Goal: Task Accomplishment & Management: Use online tool/utility

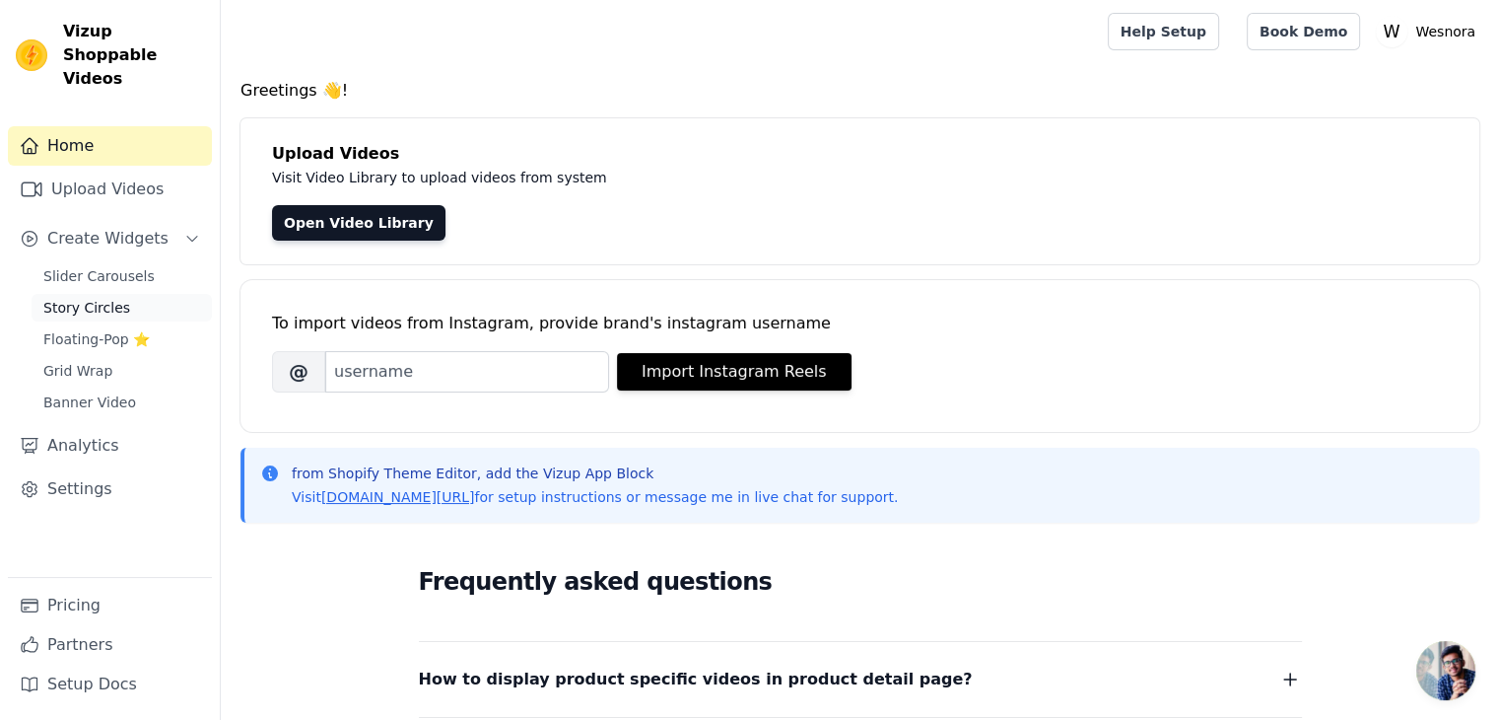
click at [139, 294] on link "Story Circles" at bounding box center [122, 308] width 180 height 28
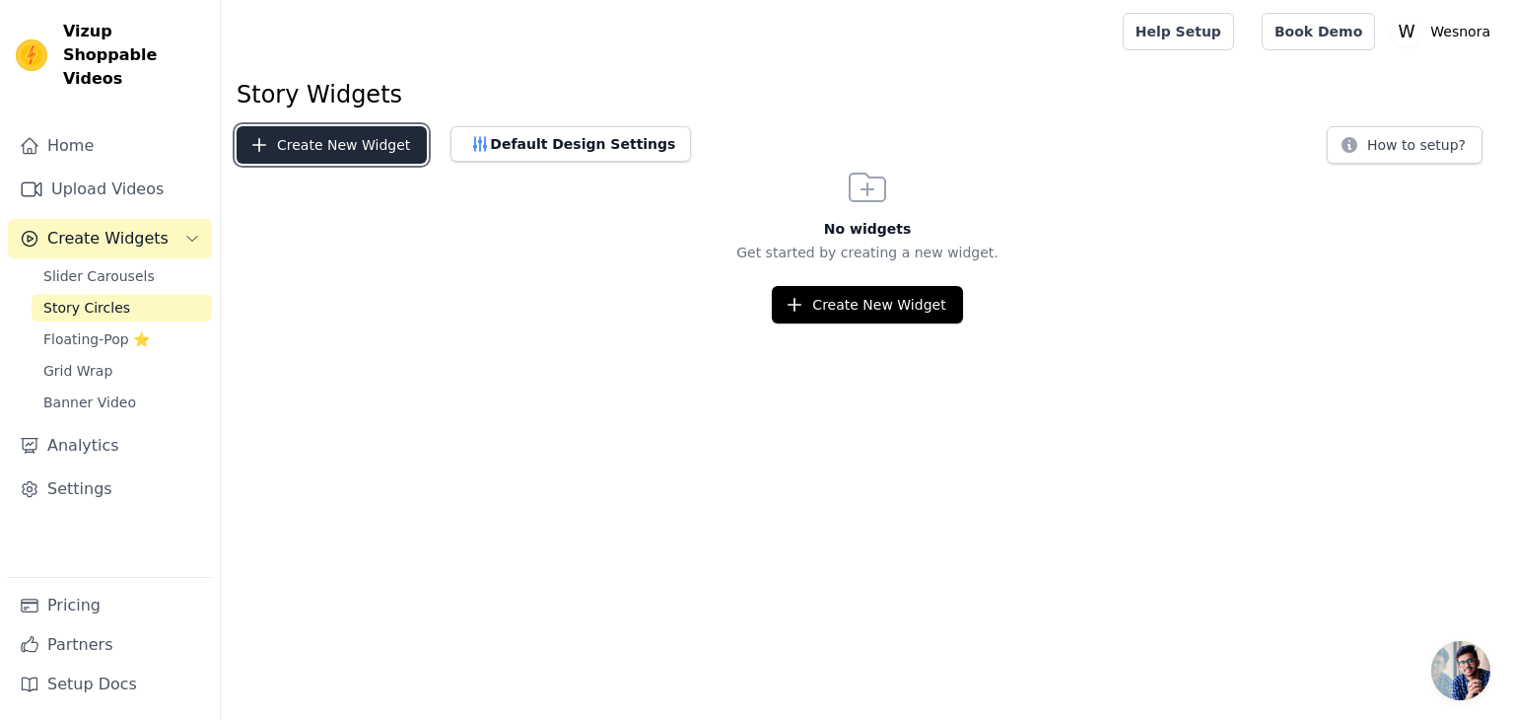
click at [317, 155] on button "Create New Widget" at bounding box center [332, 144] width 190 height 37
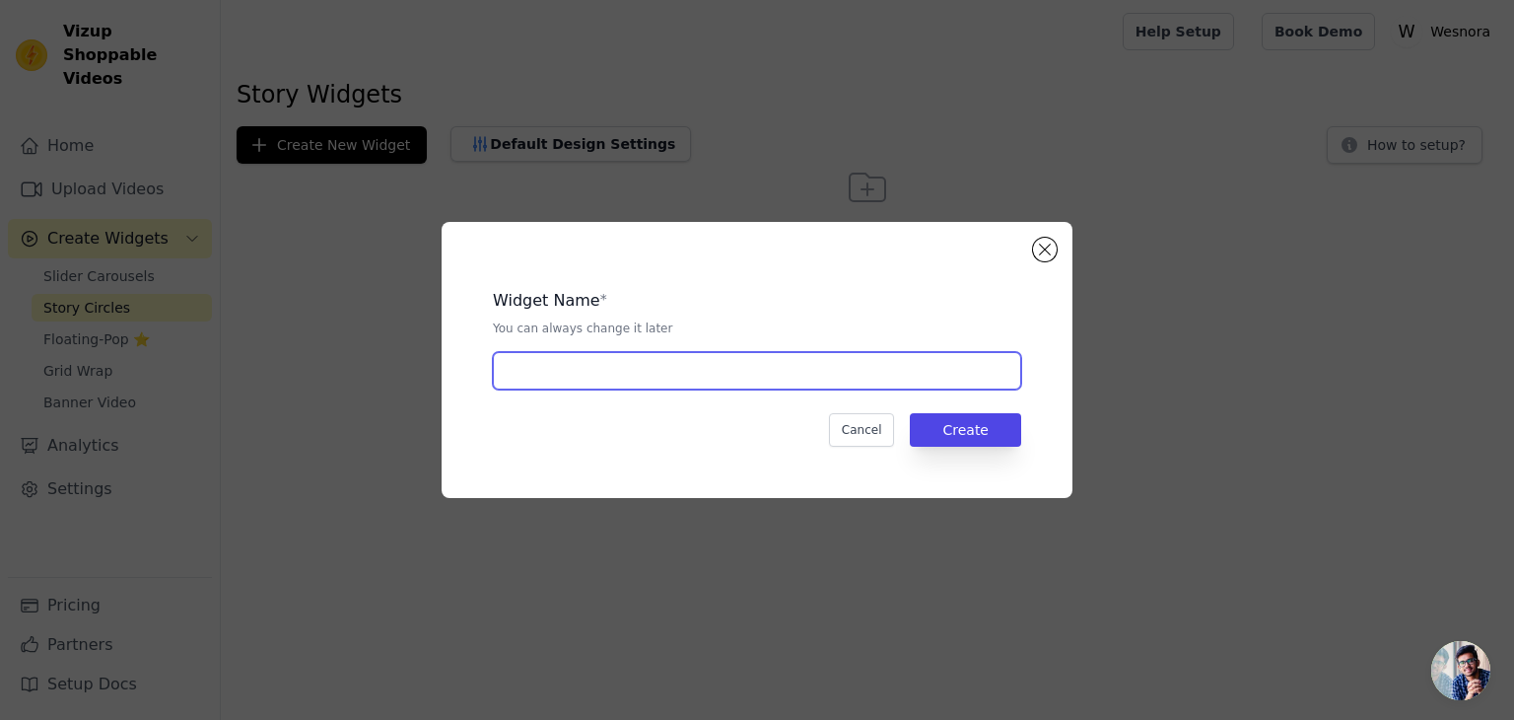
click at [631, 372] on input "text" at bounding box center [757, 370] width 528 height 37
type input "home"
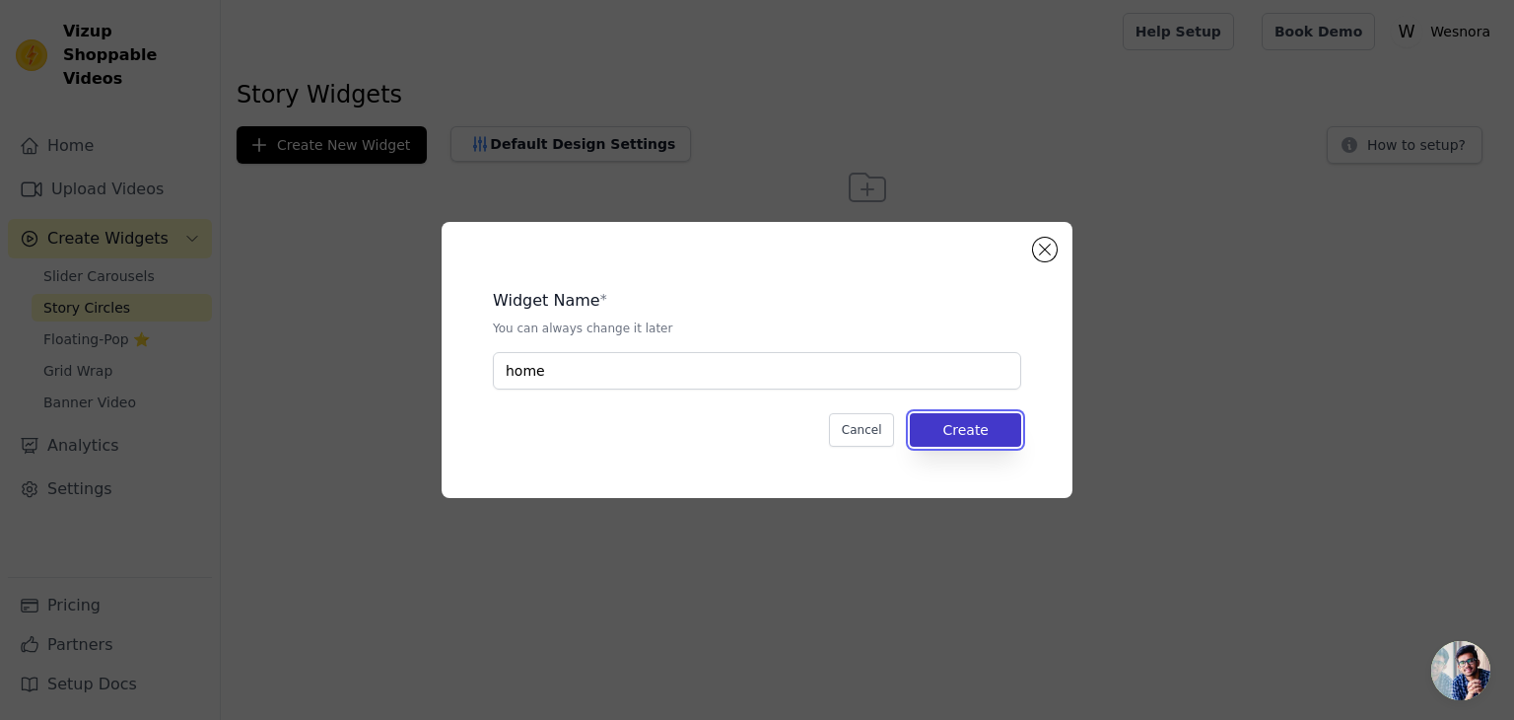
click at [1004, 433] on button "Create" at bounding box center [965, 430] width 111 height 34
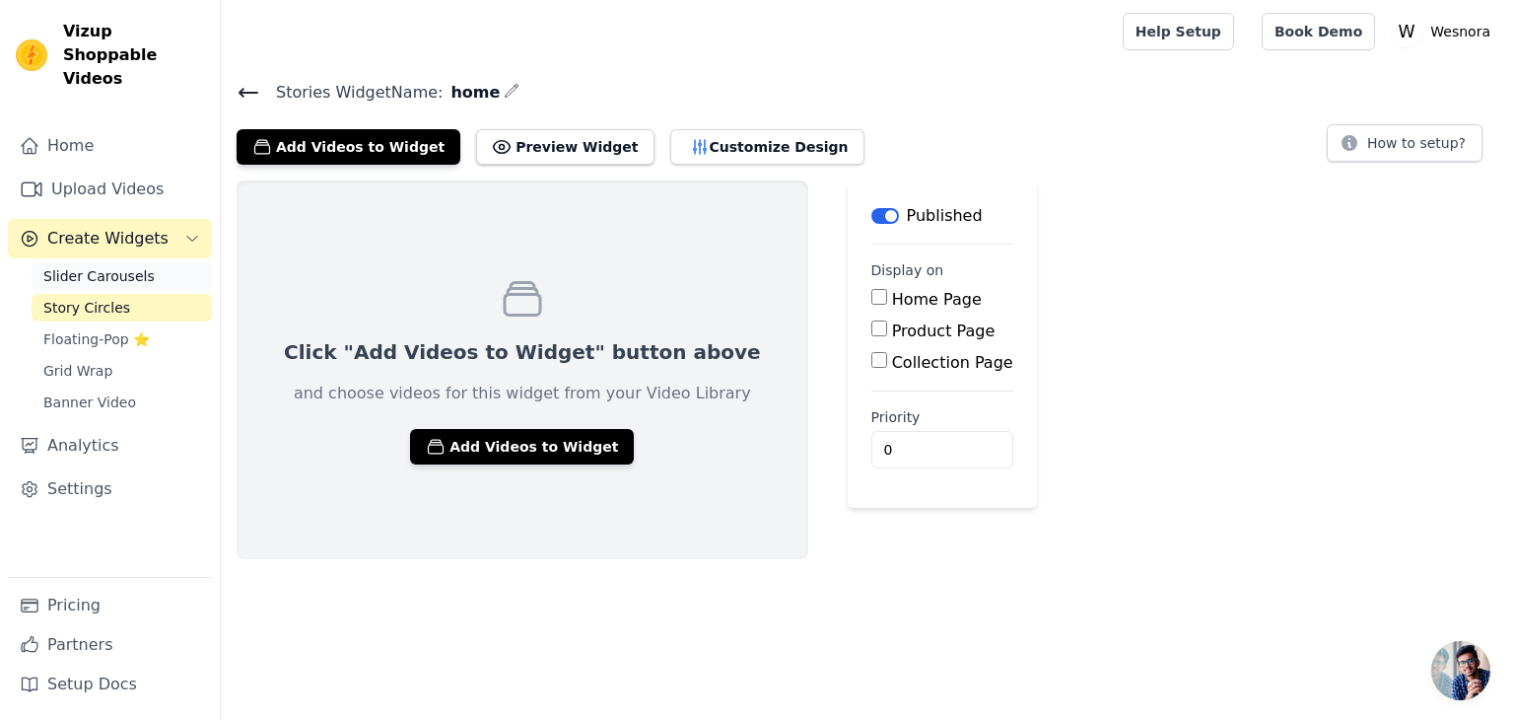
click at [74, 262] on link "Slider Carousels" at bounding box center [122, 276] width 180 height 28
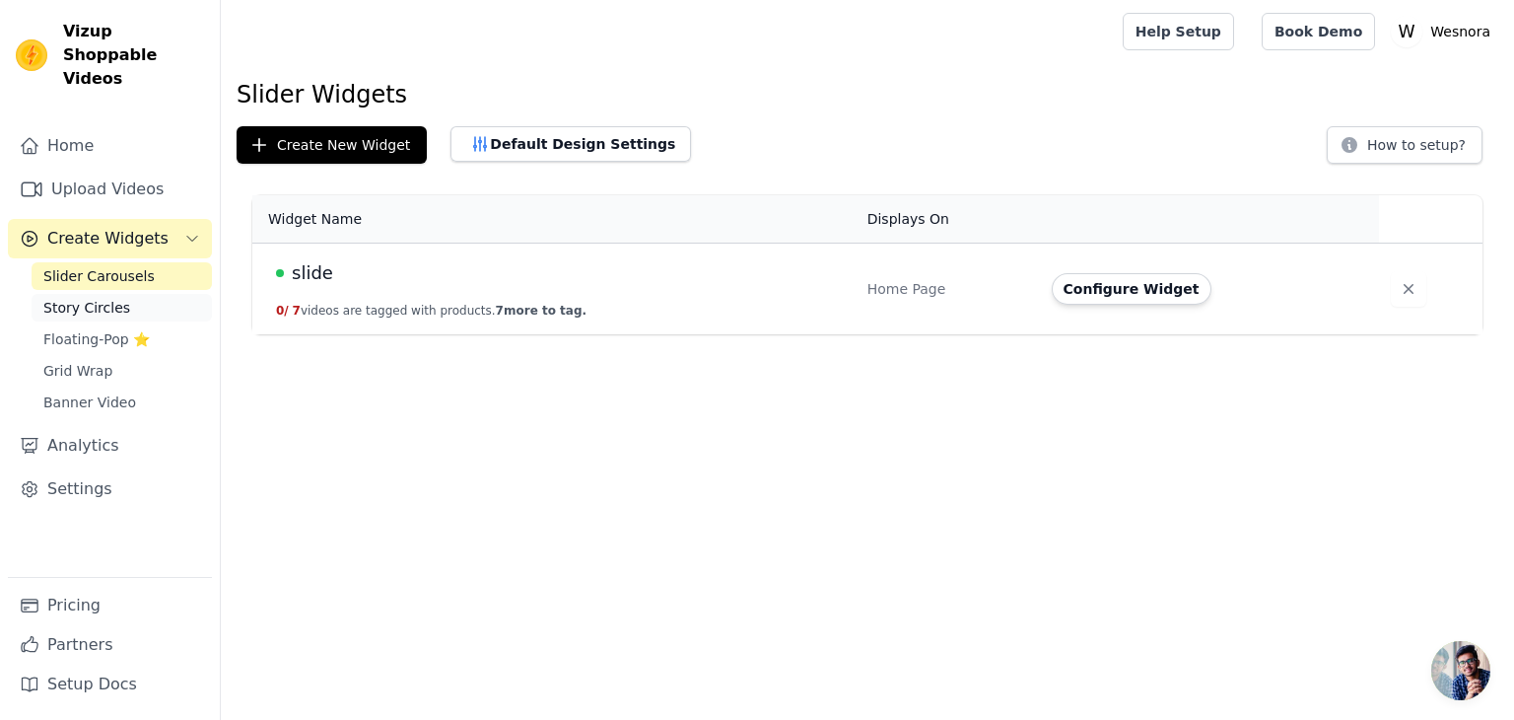
click at [100, 298] on span "Story Circles" at bounding box center [86, 308] width 87 height 20
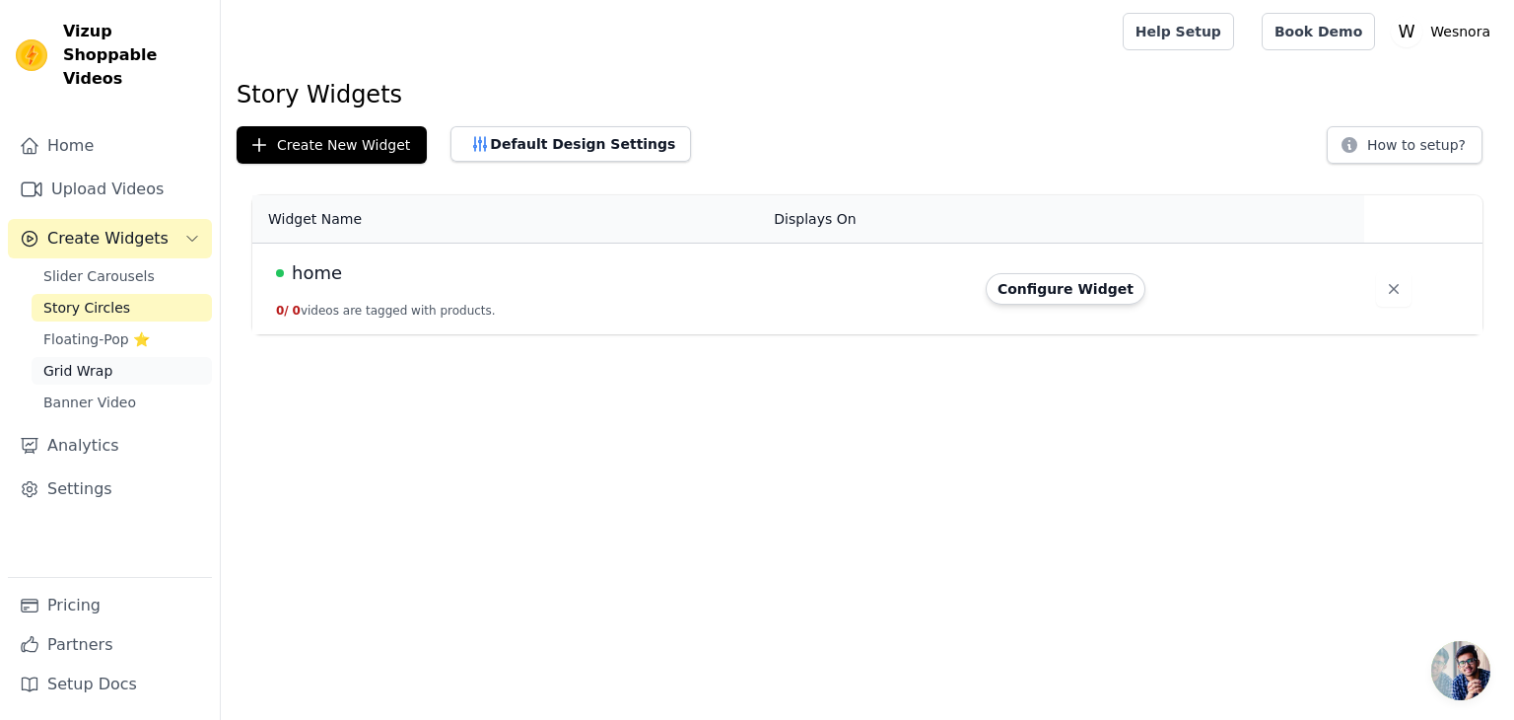
click at [107, 357] on link "Grid Wrap" at bounding box center [122, 371] width 180 height 28
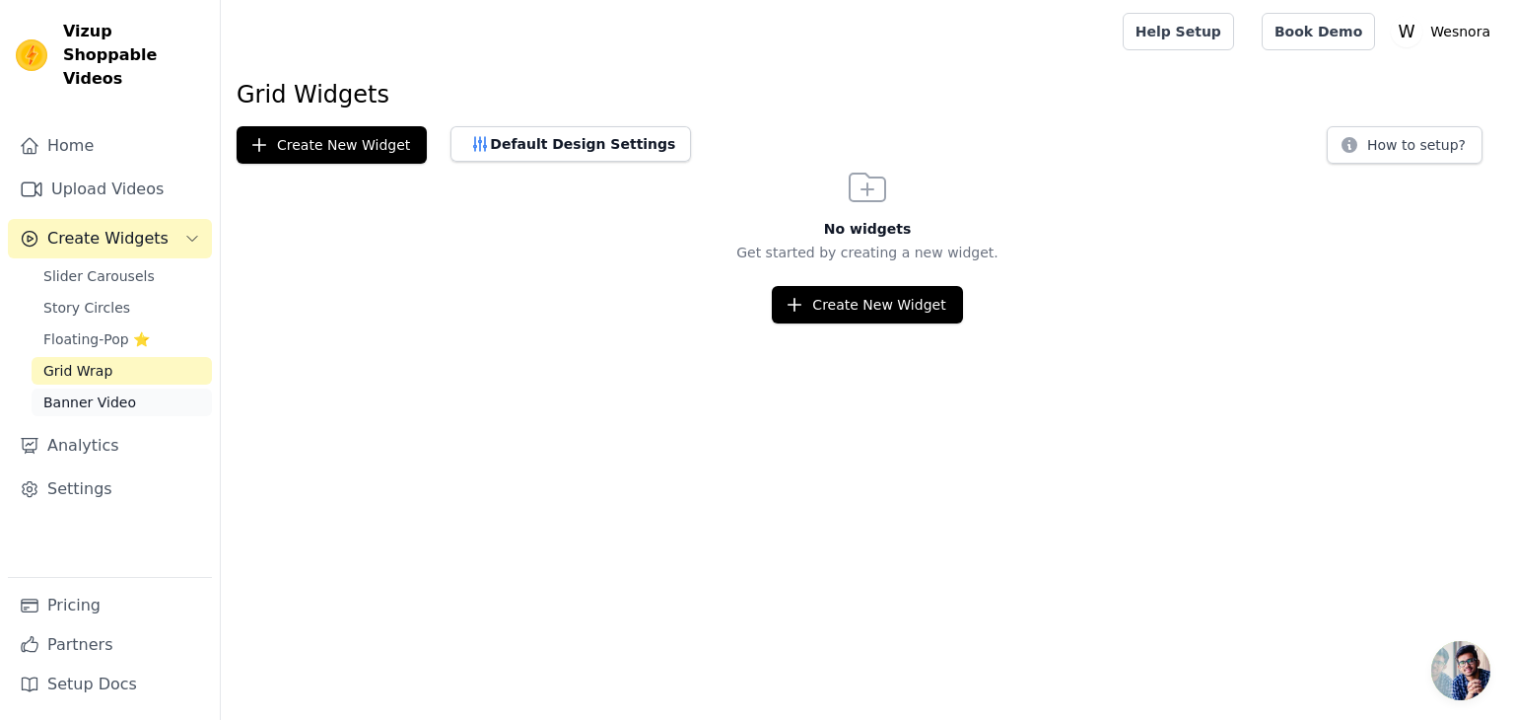
click at [118, 392] on span "Banner Video" at bounding box center [89, 402] width 93 height 20
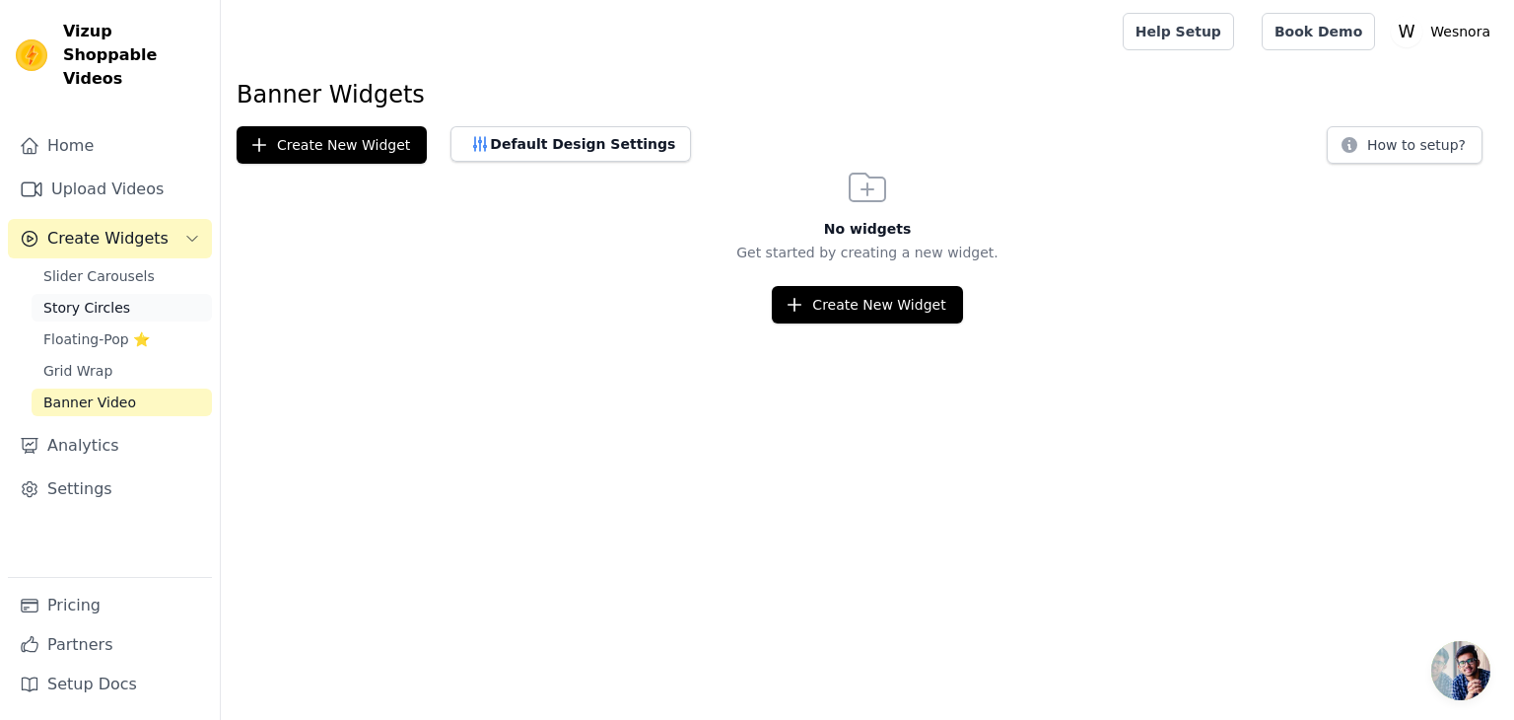
click at [76, 298] on span "Story Circles" at bounding box center [86, 308] width 87 height 20
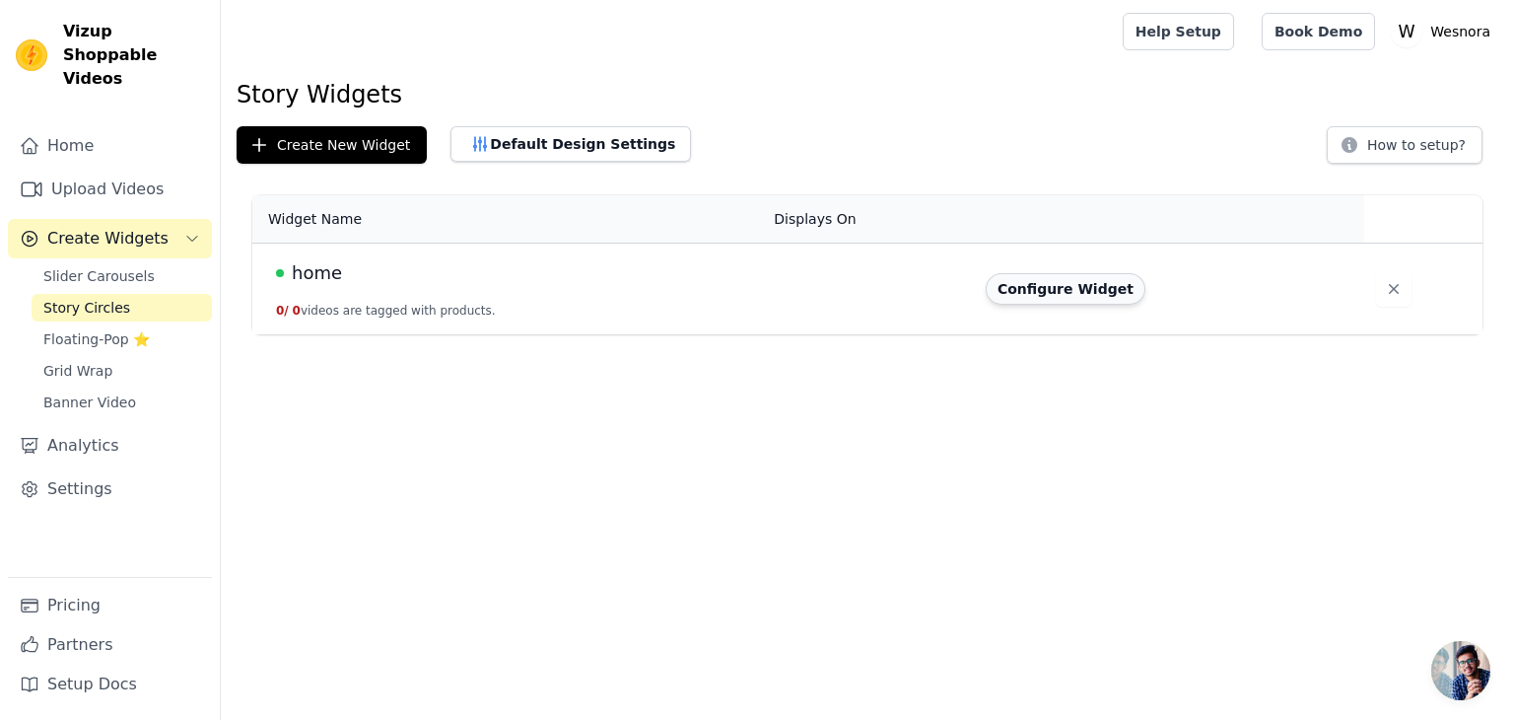
click at [1065, 289] on button "Configure Widget" at bounding box center [1066, 289] width 160 height 32
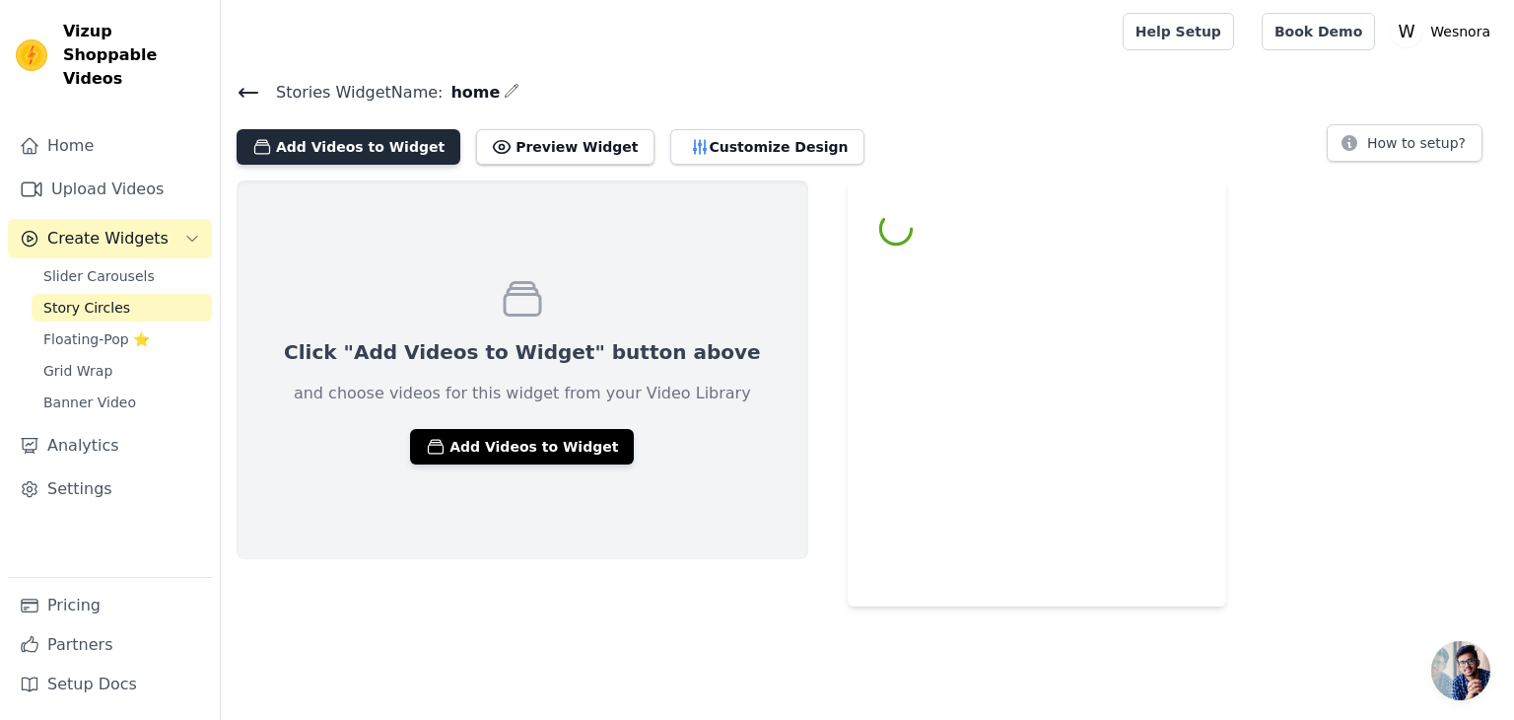
click at [318, 143] on button "Add Videos to Widget" at bounding box center [349, 146] width 224 height 35
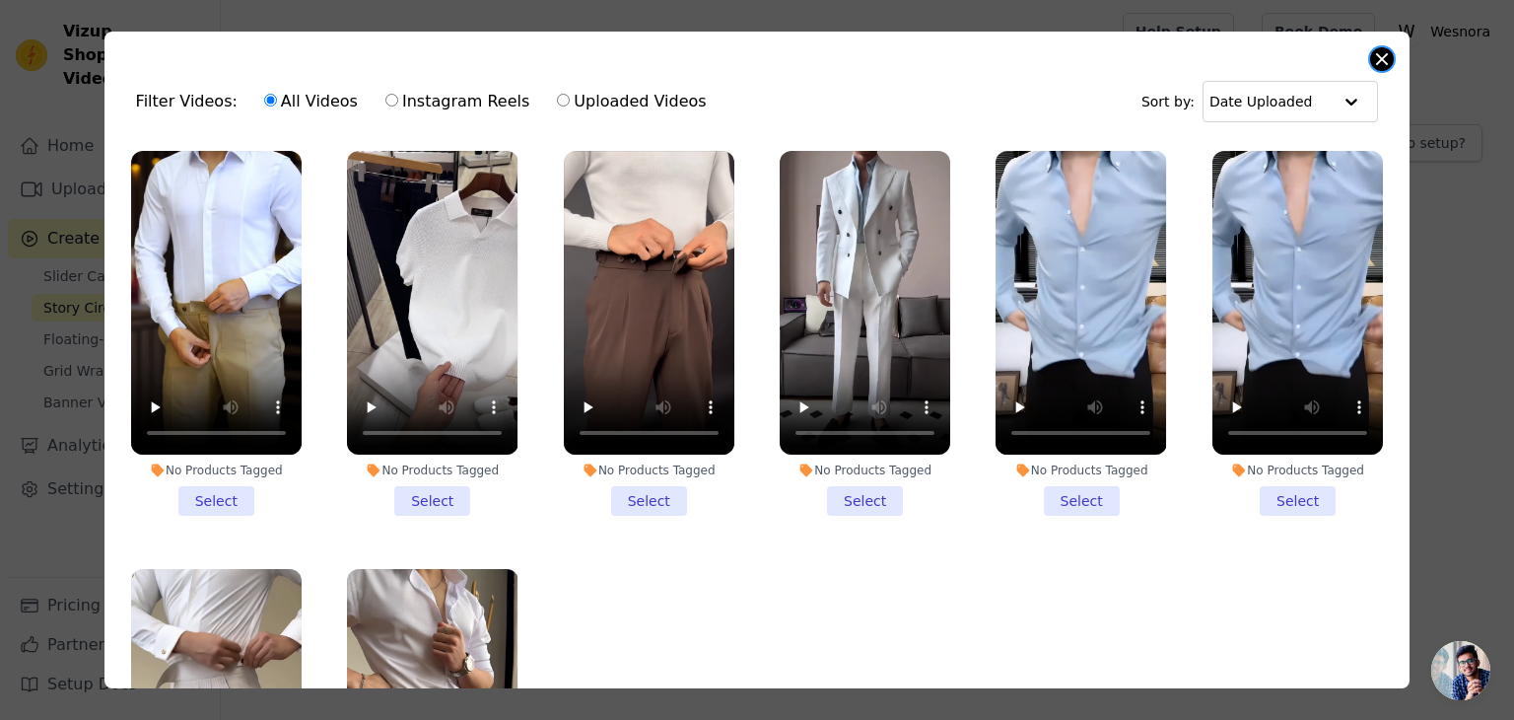
click at [1380, 54] on button "Close modal" at bounding box center [1382, 59] width 24 height 24
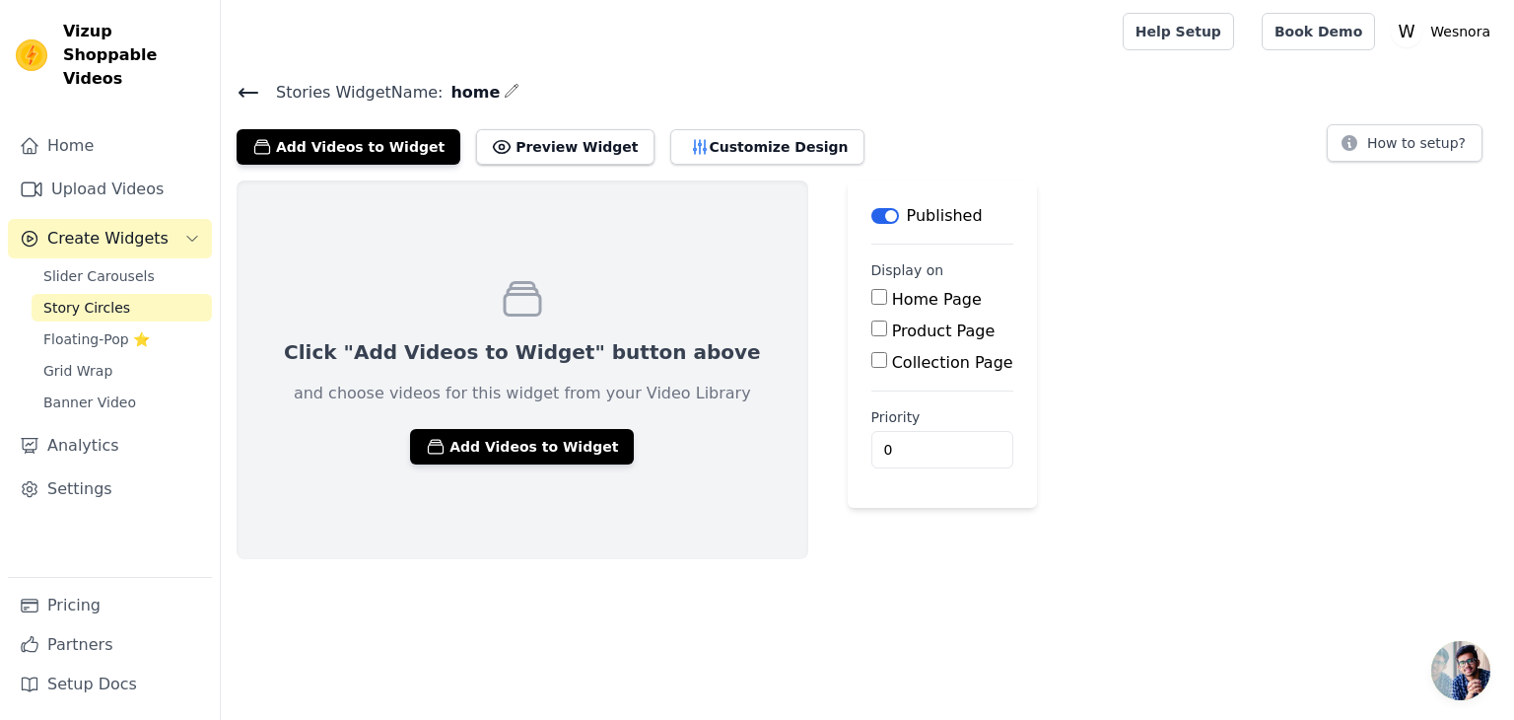
click at [871, 291] on input "Home Page" at bounding box center [879, 297] width 16 height 16
checkbox input "true"
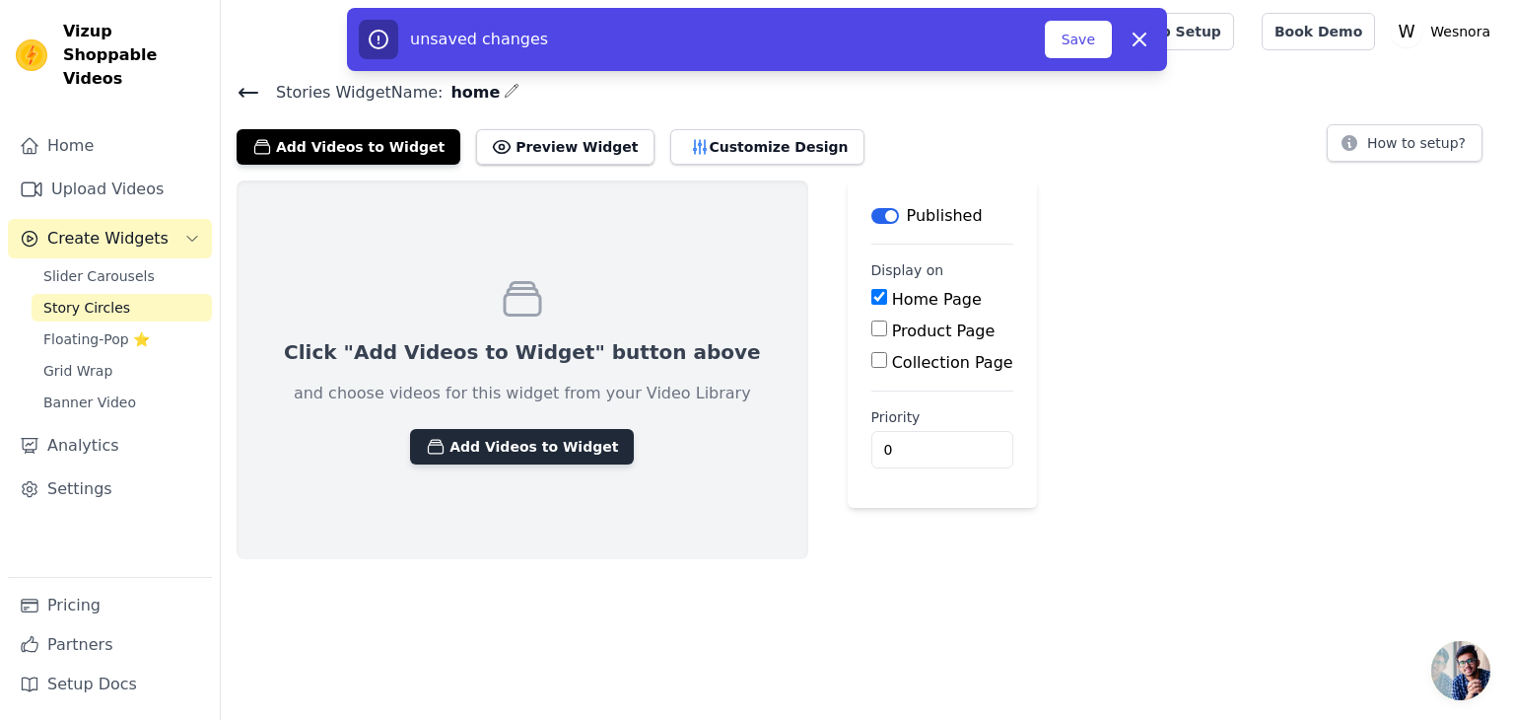
click at [510, 434] on button "Add Videos to Widget" at bounding box center [522, 446] width 224 height 35
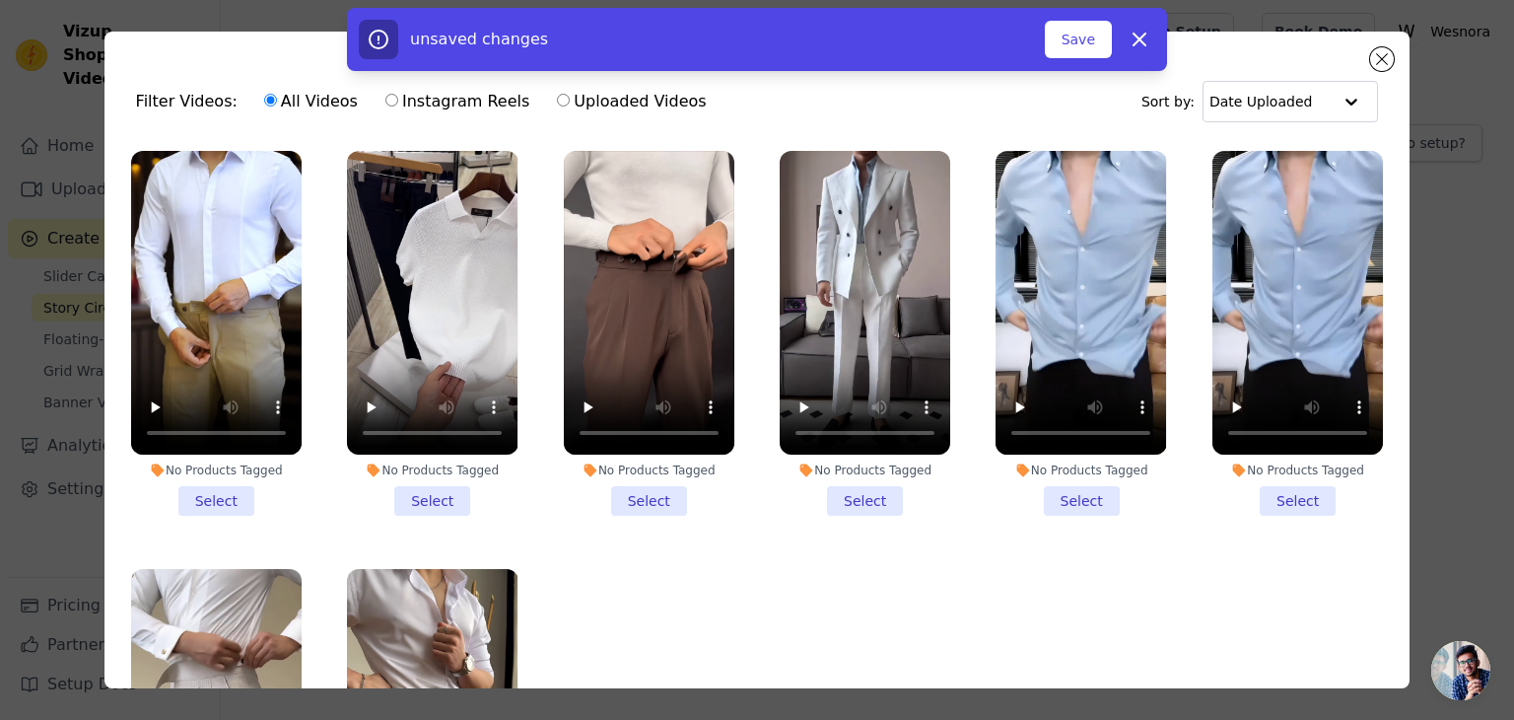
click at [1384, 58] on div "unsaved changes Save Dismiss" at bounding box center [757, 39] width 1514 height 63
click at [1384, 64] on div "unsaved changes Save Dismiss" at bounding box center [757, 39] width 1514 height 63
click at [1128, 38] on icon "button" at bounding box center [1140, 40] width 24 height 24
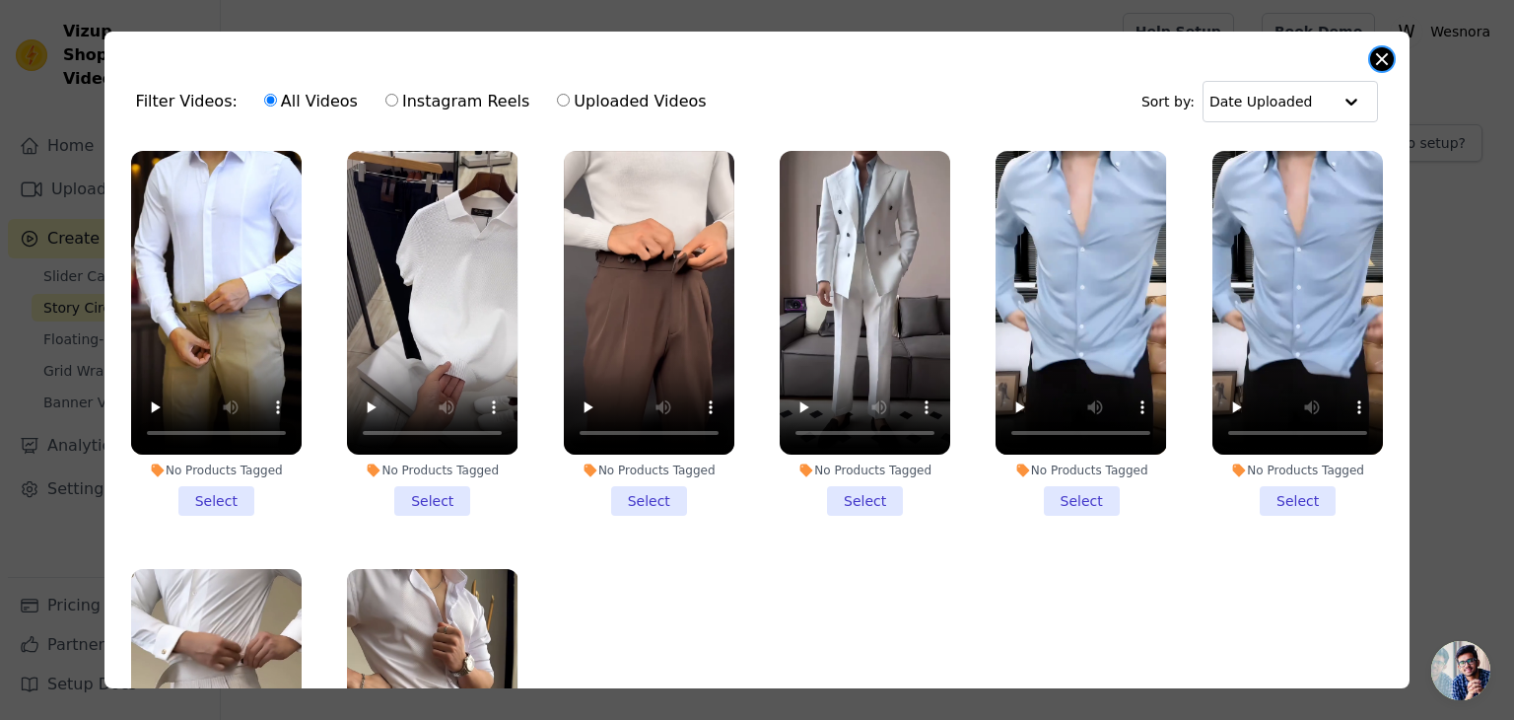
click at [1386, 56] on button "Close modal" at bounding box center [1382, 59] width 24 height 24
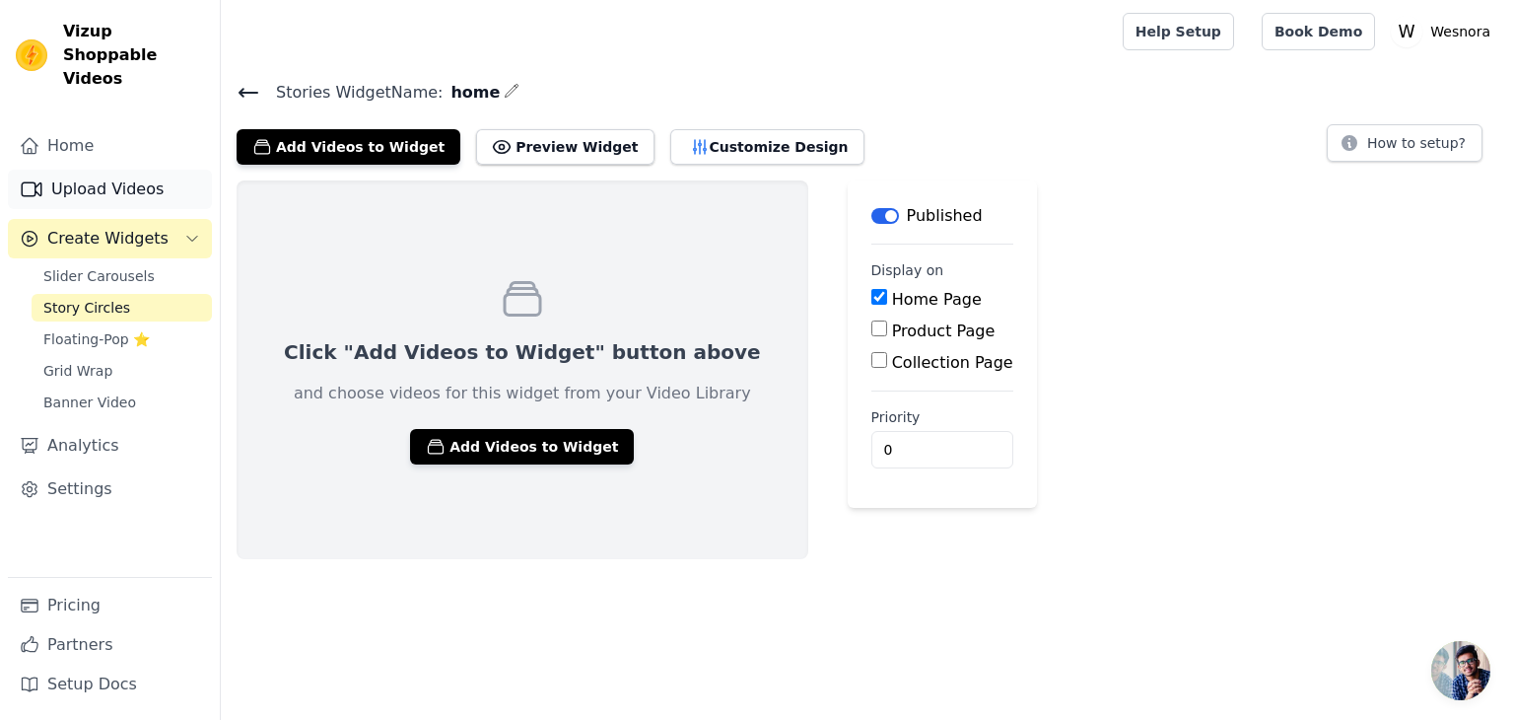
click at [99, 171] on link "Upload Videos" at bounding box center [110, 189] width 204 height 39
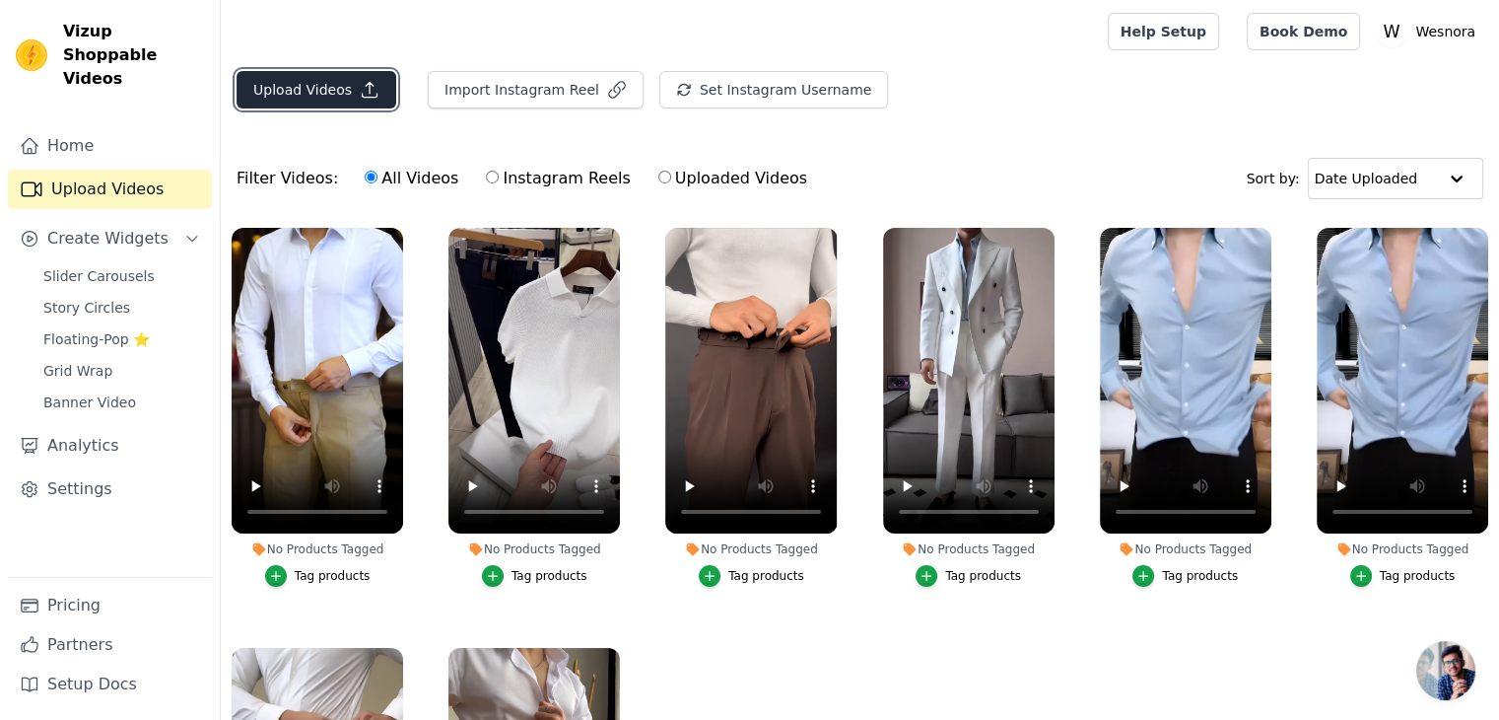
click at [331, 99] on button "Upload Videos" at bounding box center [317, 89] width 160 height 37
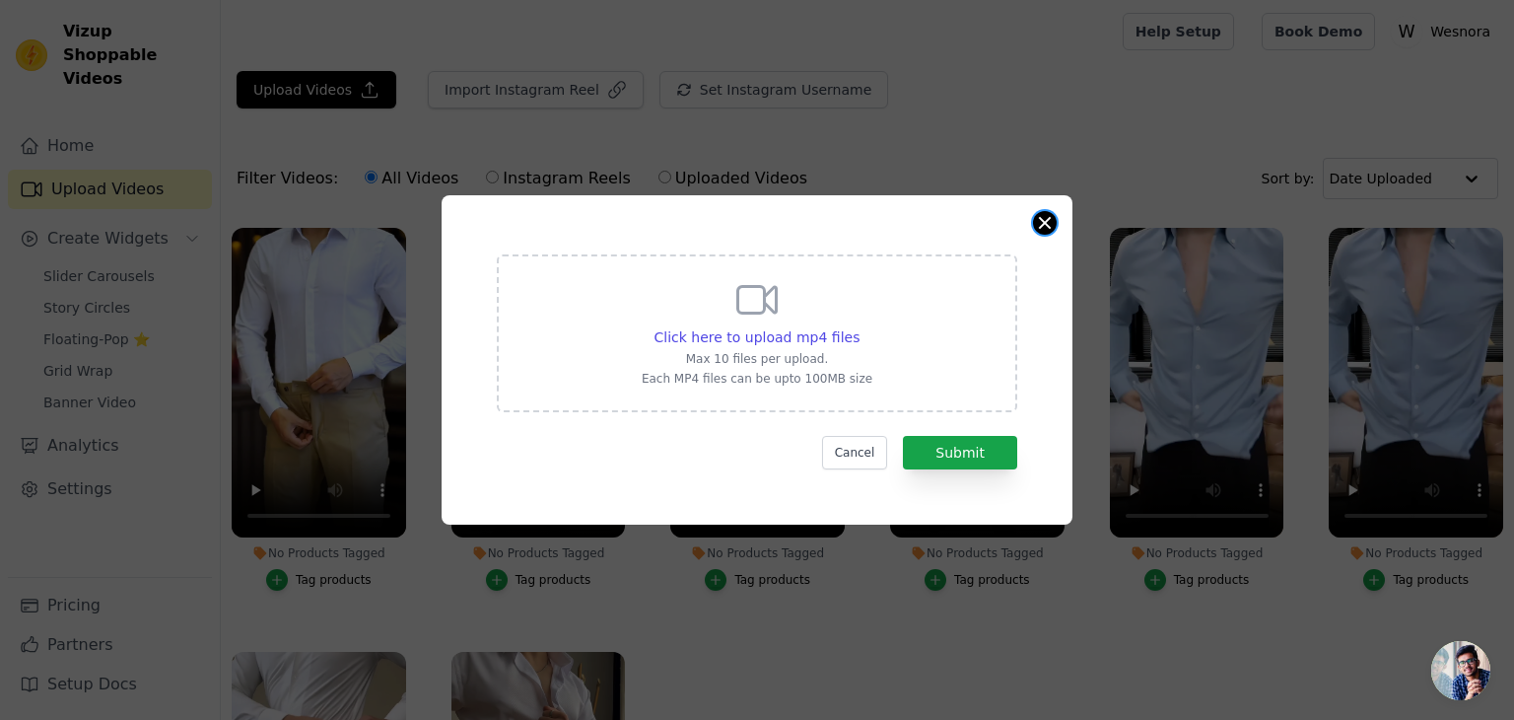
click at [1038, 226] on button "Close modal" at bounding box center [1045, 223] width 24 height 24
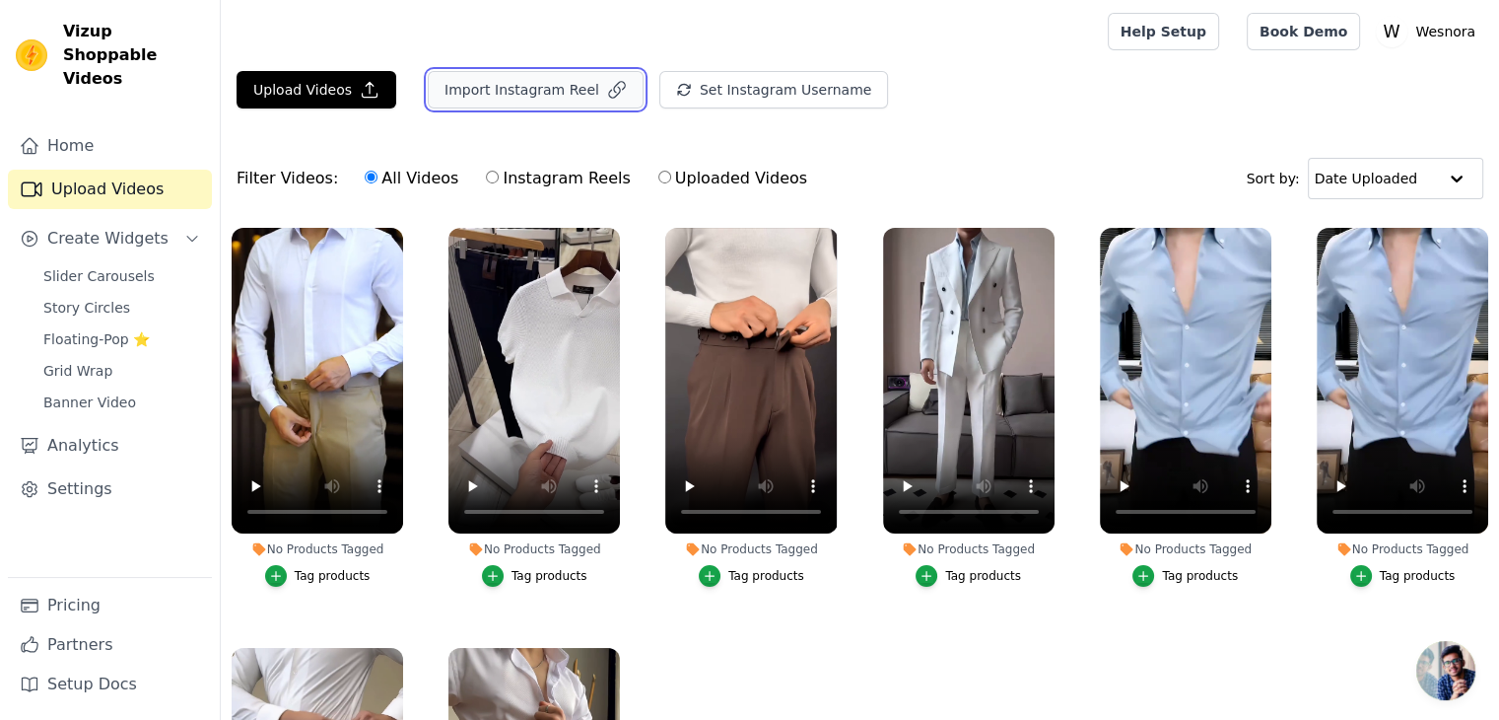
click at [528, 90] on button "Import Instagram Reel" at bounding box center [536, 89] width 216 height 37
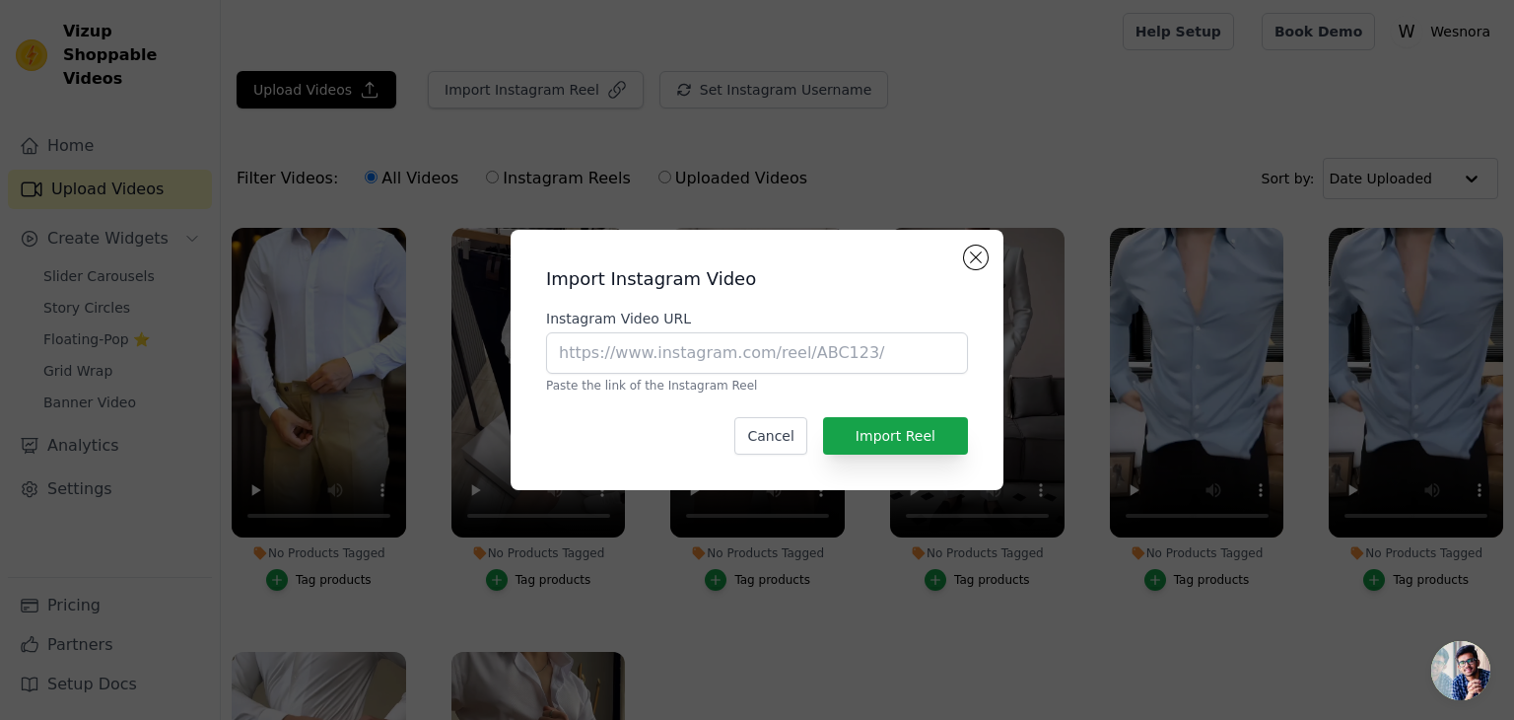
click at [355, 92] on div "Import Instagram Video Instagram Video URL Paste the link of the Instagram Reel…" at bounding box center [757, 360] width 1514 height 720
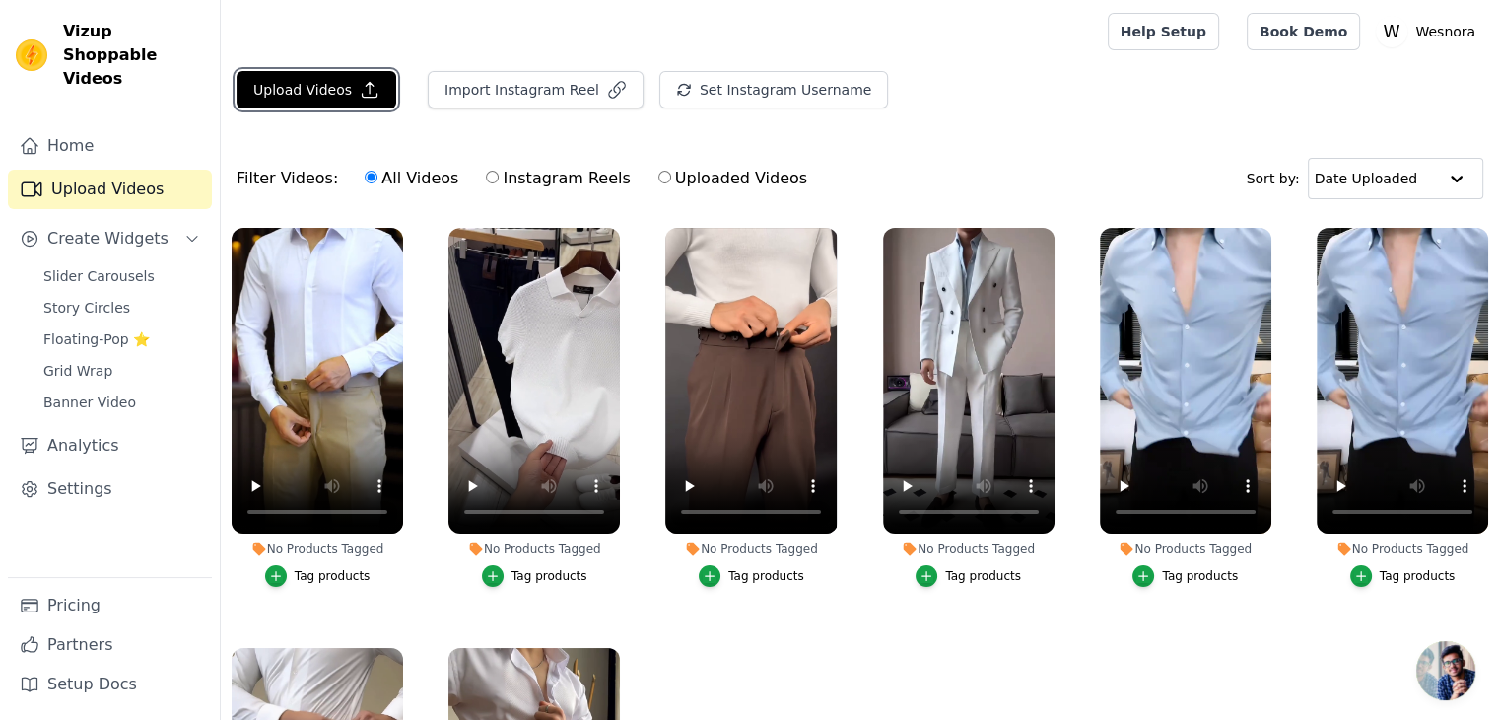
click at [360, 92] on icon "button" at bounding box center [370, 90] width 20 height 20
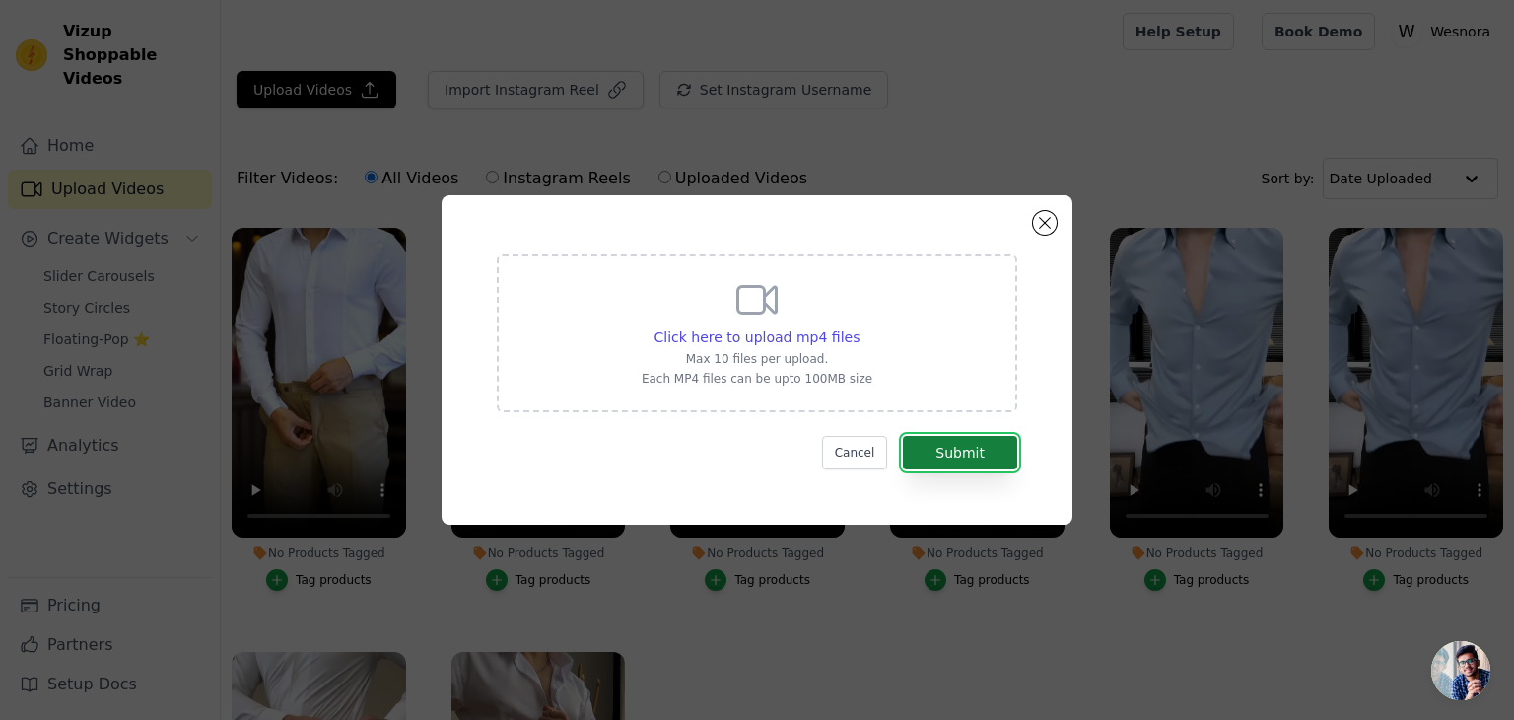
click at [936, 448] on button "Submit" at bounding box center [960, 453] width 114 height 34
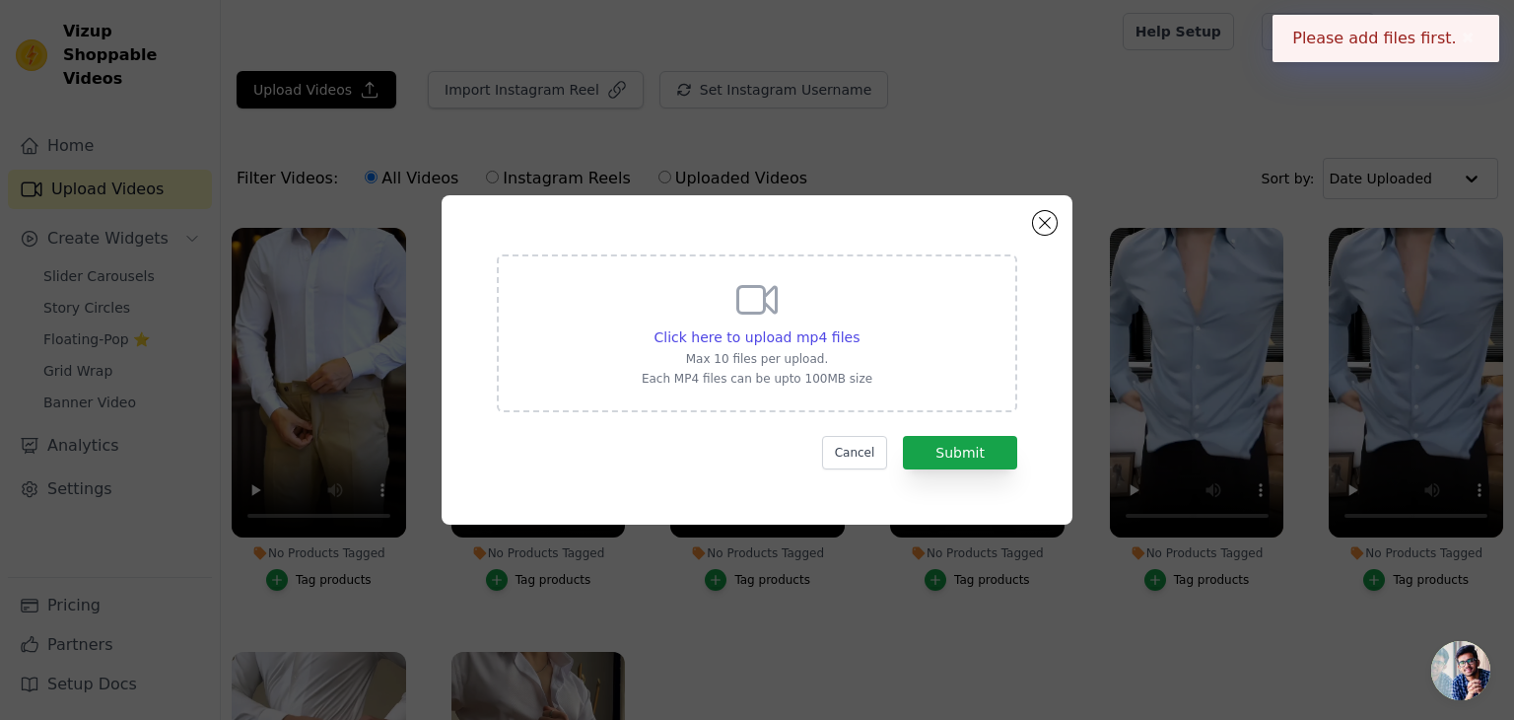
click at [737, 315] on icon at bounding box center [756, 299] width 47 height 47
click at [859, 326] on input "Click here to upload mp4 files Max 10 files per upload. Each MP4 files can be u…" at bounding box center [859, 326] width 1 height 1
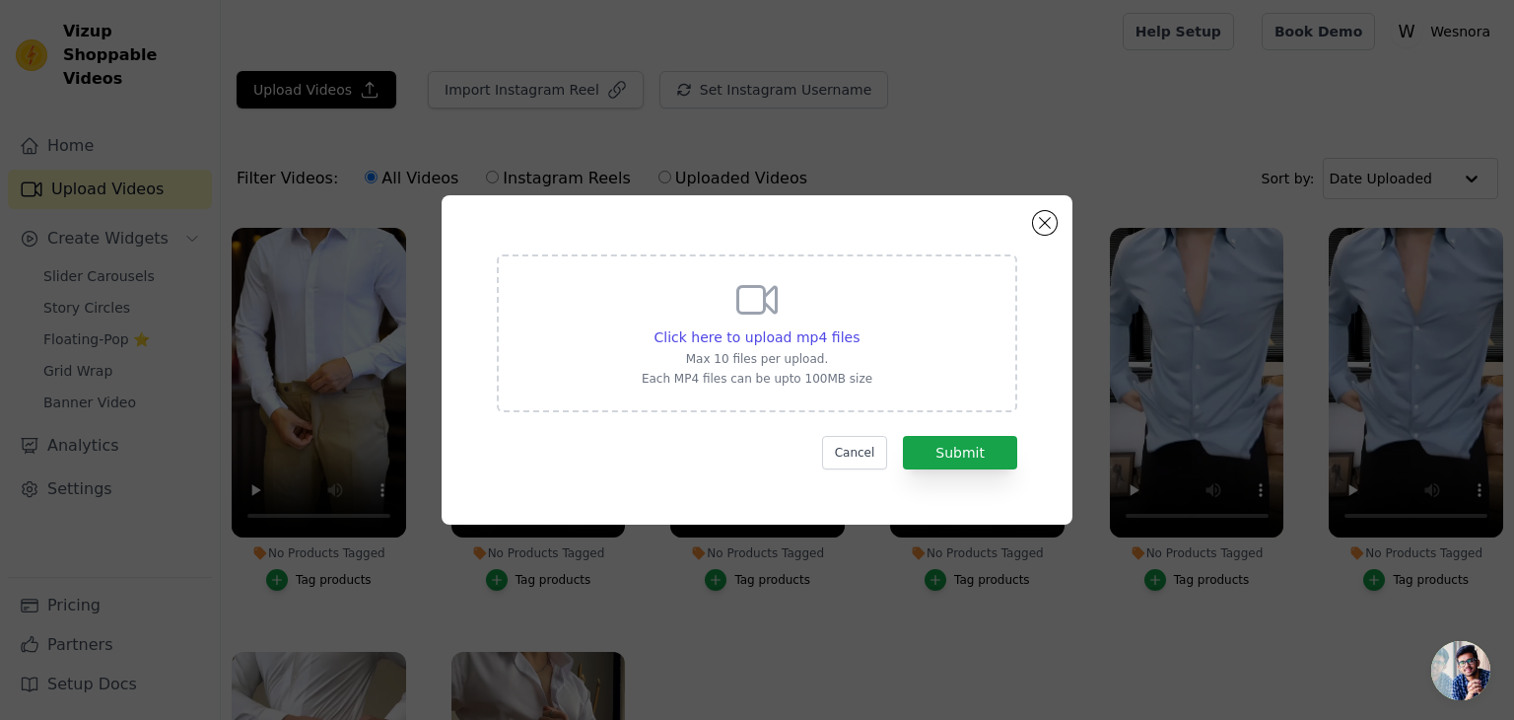
click at [1037, 202] on div "Click here to upload mp4 files Max 10 files per upload. Each MP4 files can be u…" at bounding box center [757, 359] width 631 height 329
click at [1047, 222] on button "Close modal" at bounding box center [1045, 223] width 24 height 24
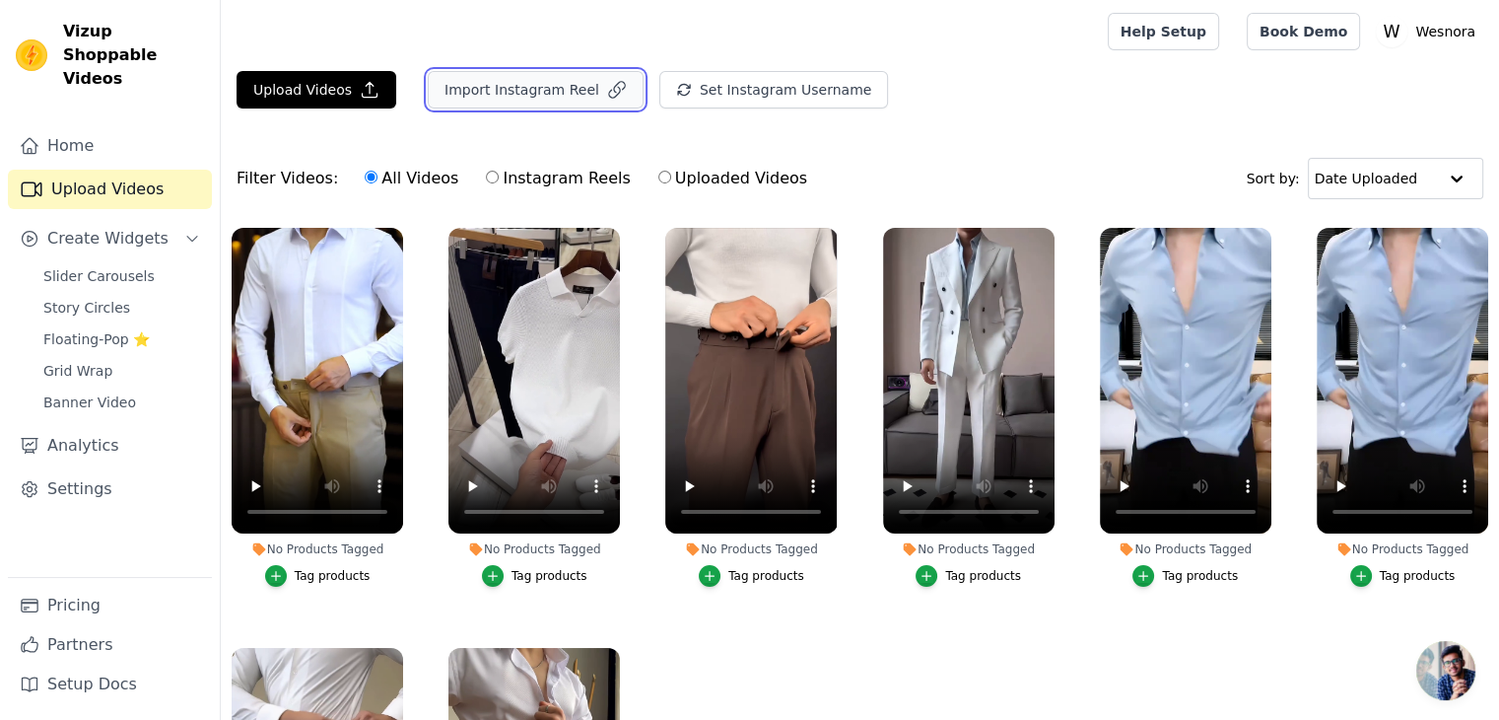
click at [549, 98] on button "Import Instagram Reel" at bounding box center [536, 89] width 216 height 37
